Goal: Navigation & Orientation: Find specific page/section

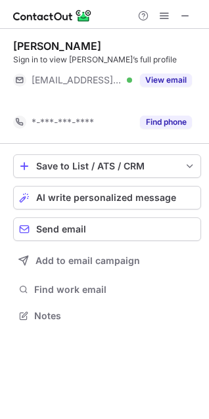
scroll to position [286, 209]
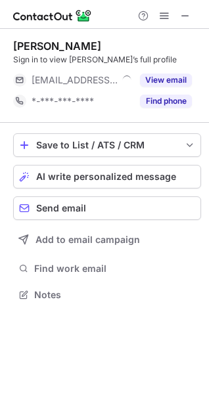
scroll to position [286, 209]
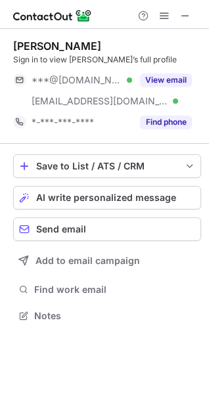
scroll to position [307, 209]
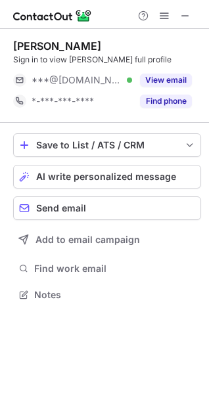
scroll to position [286, 209]
